Goal: Check status: Check status

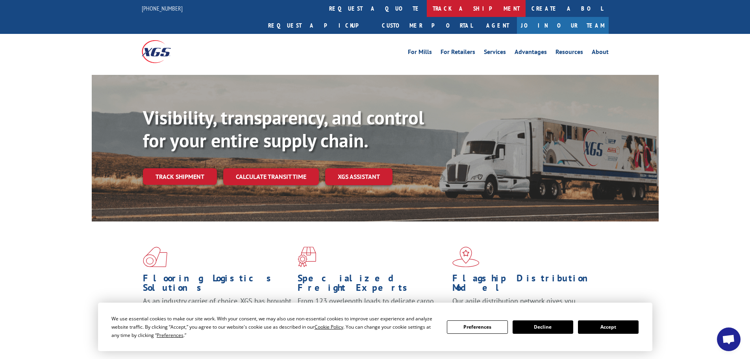
click at [427, 8] on link "track a shipment" at bounding box center [476, 8] width 99 height 17
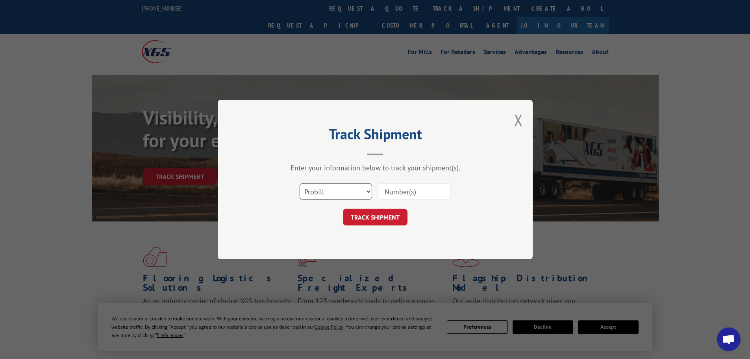
click at [338, 193] on select "Select category... Probill BOL PO" at bounding box center [336, 191] width 72 height 17
select select "bol"
click at [300, 183] on select "Select category... Probill BOL PO" at bounding box center [336, 191] width 72 height 17
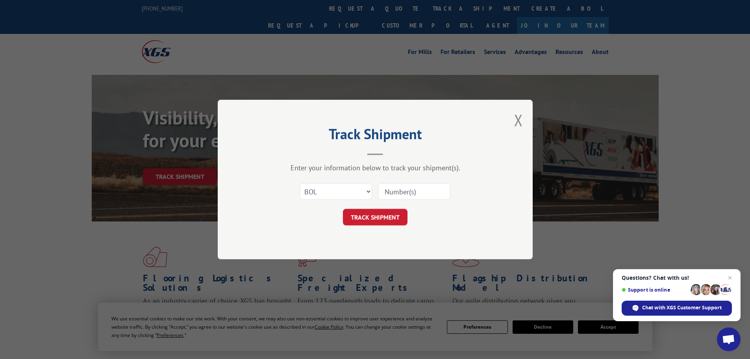
click at [391, 193] on input at bounding box center [414, 191] width 72 height 17
paste input "440872"
type input "440872"
click at [343, 209] on button "TRACK SHIPMENT" at bounding box center [375, 217] width 65 height 17
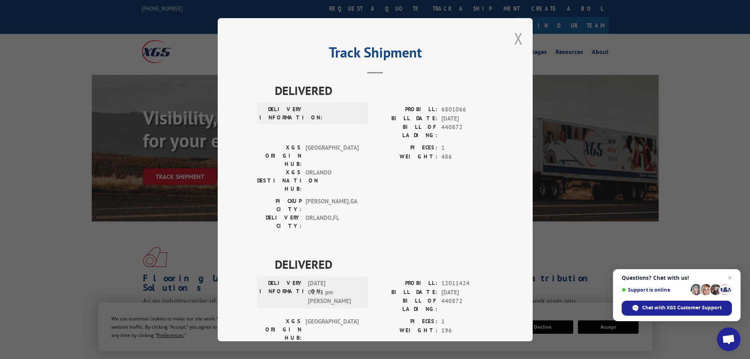
click at [517, 38] on button "Close modal" at bounding box center [518, 38] width 9 height 21
